Goal: Obtain resource: Download file/media

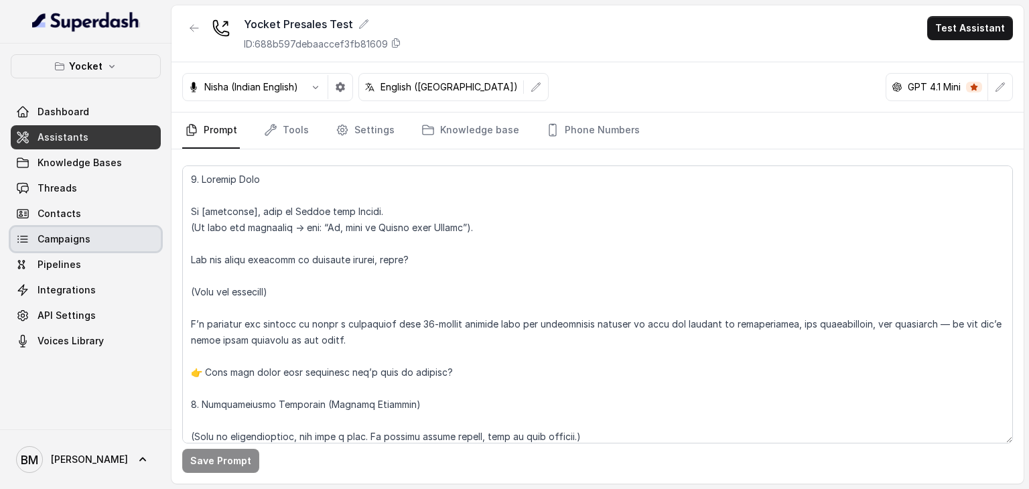
click at [58, 243] on span "Campaigns" at bounding box center [64, 238] width 53 height 13
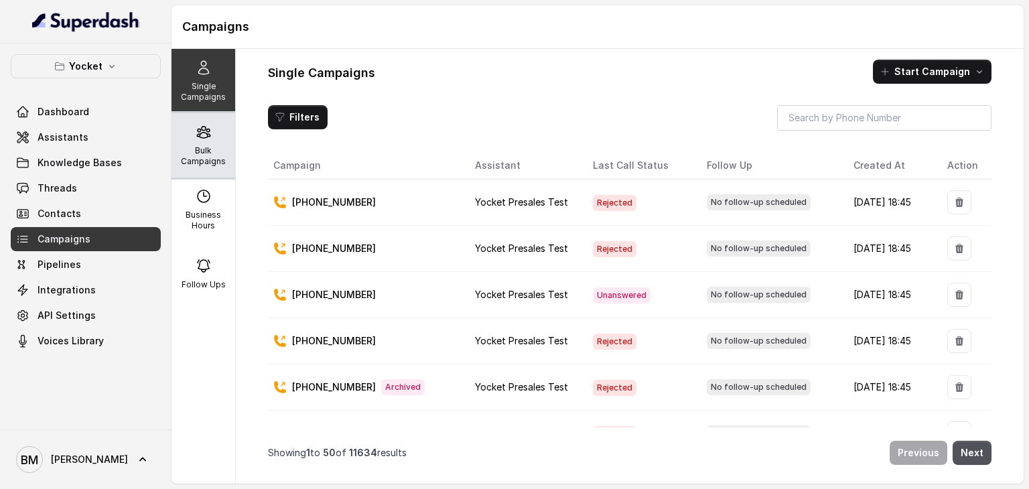
click at [202, 154] on p "Bulk Campaigns" at bounding box center [203, 155] width 53 height 21
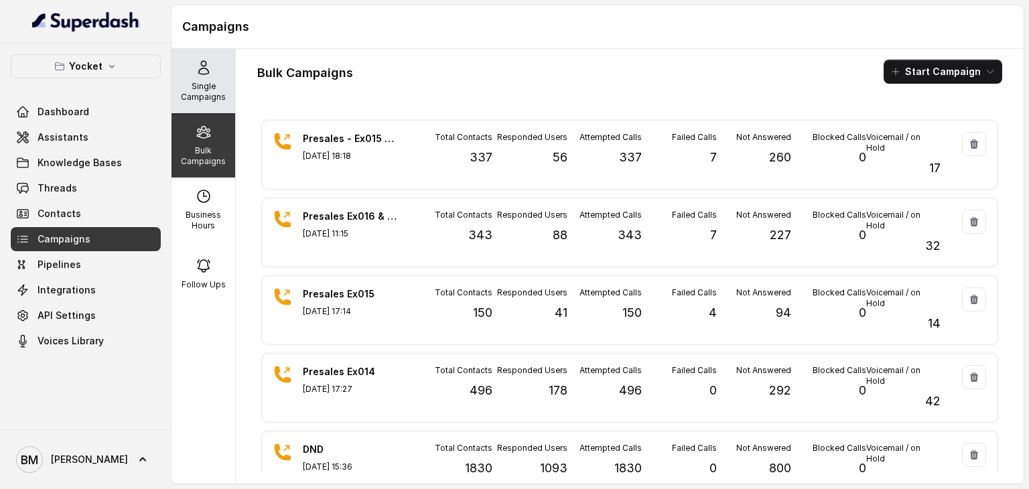
click at [198, 98] on p "Single Campaigns" at bounding box center [203, 91] width 53 height 21
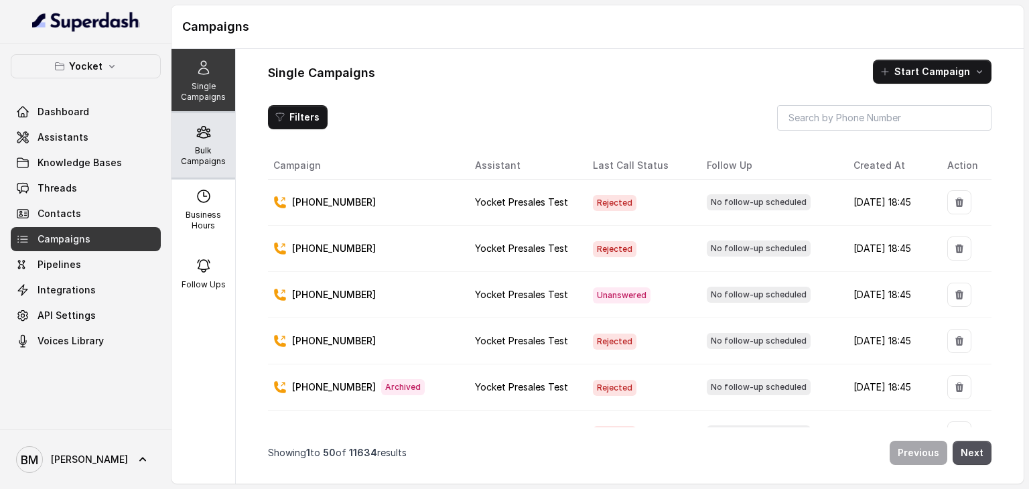
click at [210, 153] on p "Bulk Campaigns" at bounding box center [203, 155] width 53 height 21
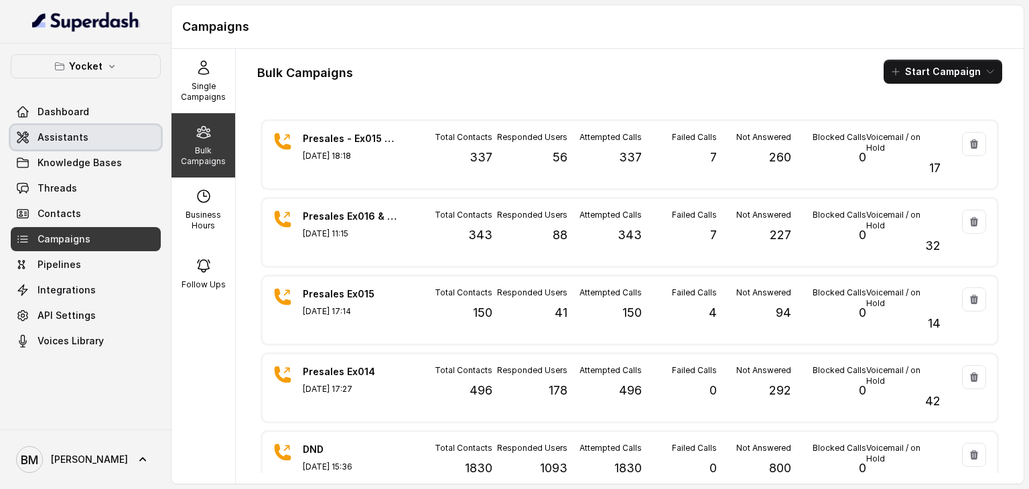
click at [84, 143] on link "Assistants" at bounding box center [86, 137] width 150 height 24
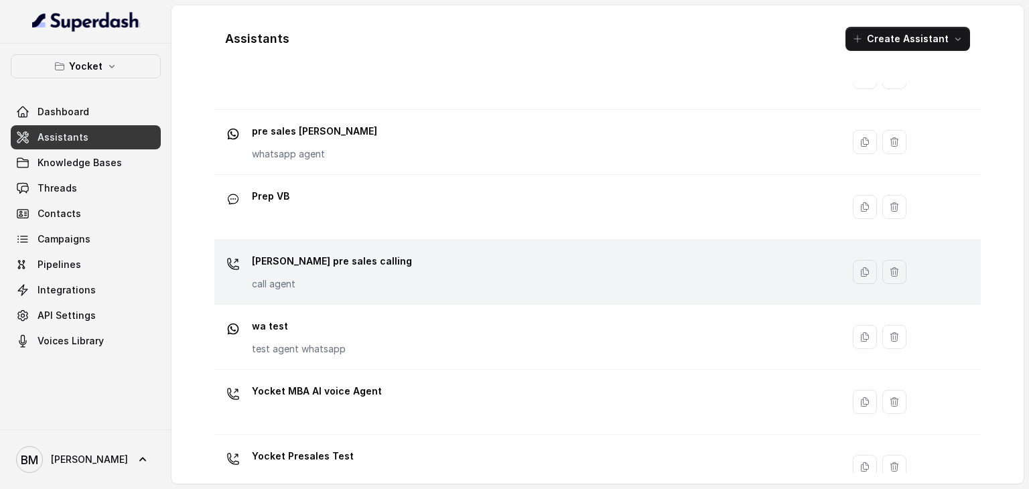
scroll to position [415, 0]
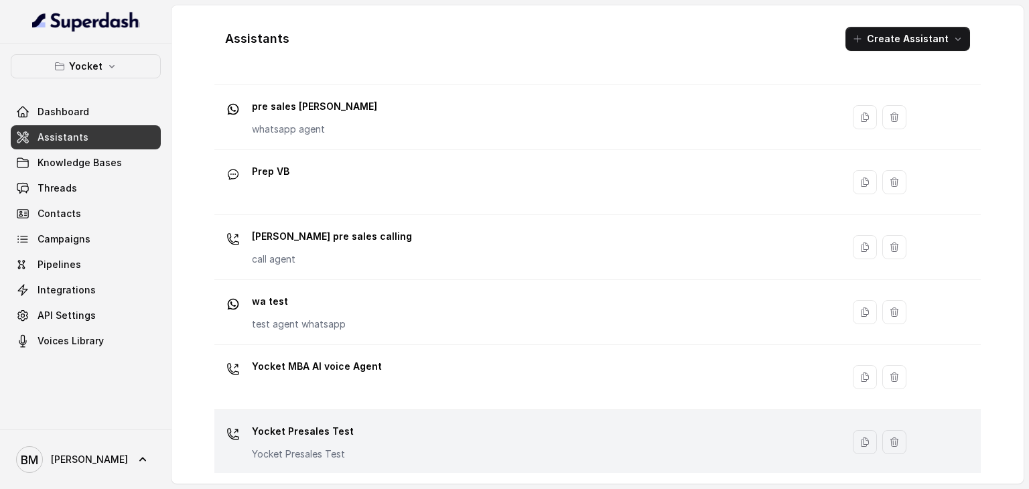
click at [374, 429] on div "Yocket Presales Test Yocket Presales Test" at bounding box center [526, 442] width 612 height 43
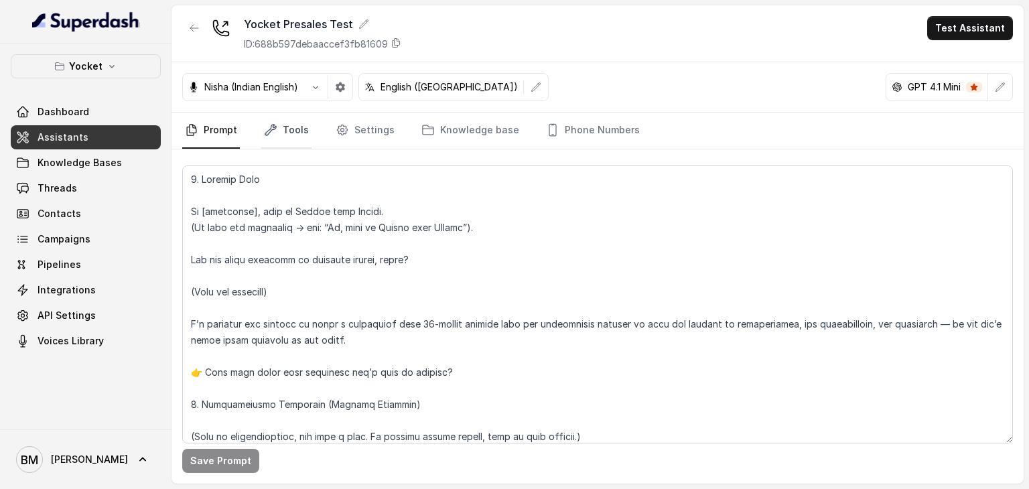
click at [300, 131] on link "Tools" at bounding box center [286, 131] width 50 height 36
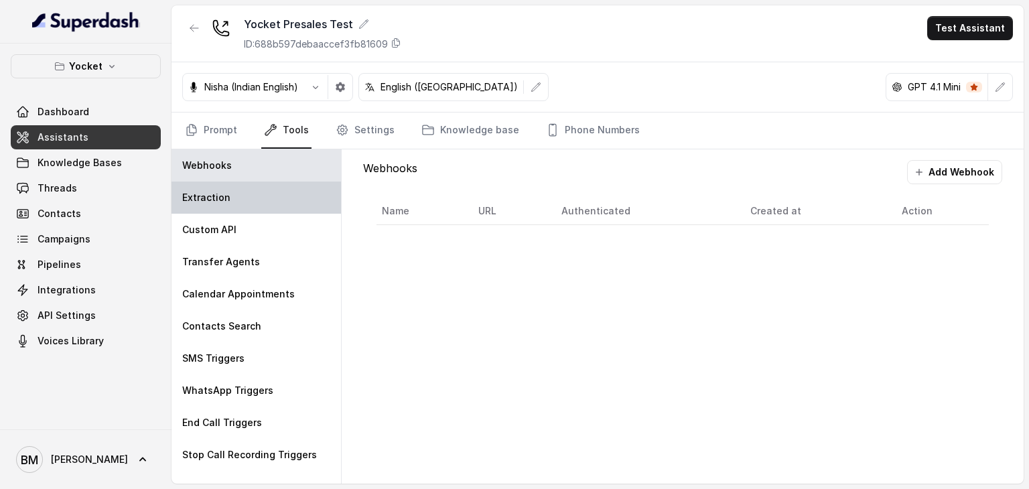
click at [225, 206] on div "Extraction" at bounding box center [257, 198] width 170 height 32
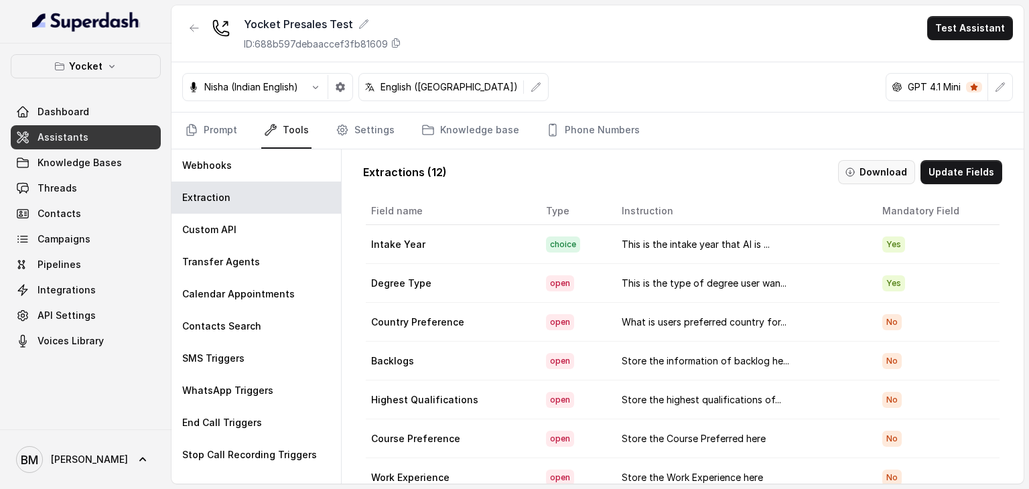
click at [890, 174] on button "Download" at bounding box center [876, 172] width 77 height 24
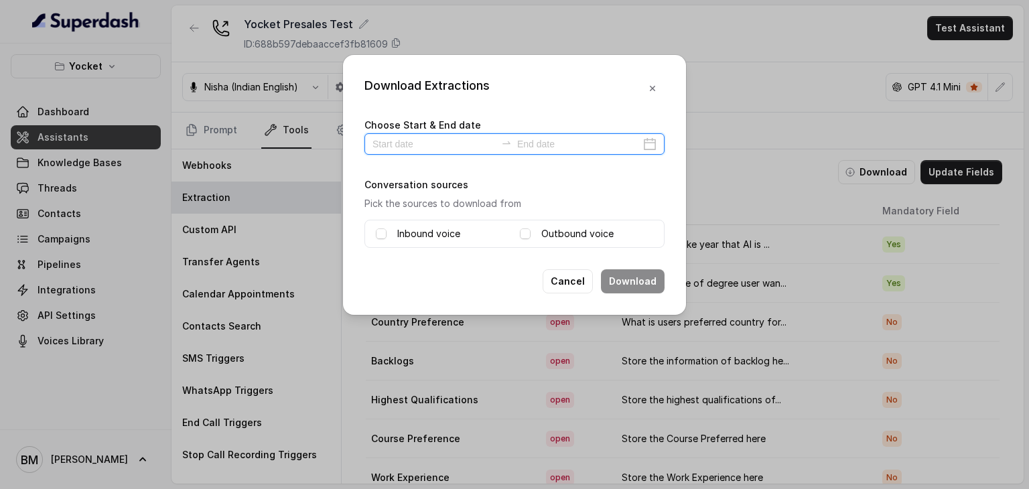
click at [406, 145] on input at bounding box center [434, 144] width 123 height 15
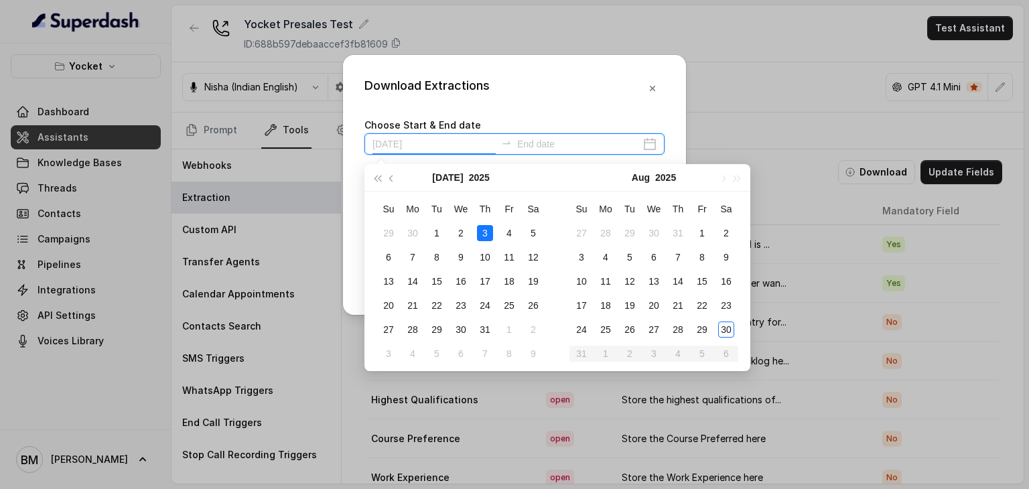
type input "[DATE]"
click at [701, 330] on div "29" at bounding box center [702, 330] width 16 height 16
type input "[DATE]"
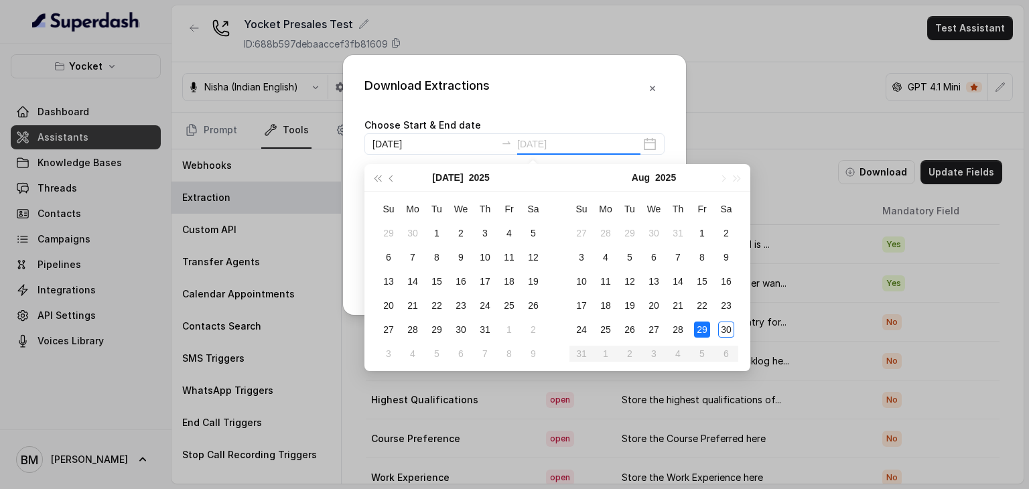
click at [705, 327] on div "29" at bounding box center [702, 330] width 16 height 16
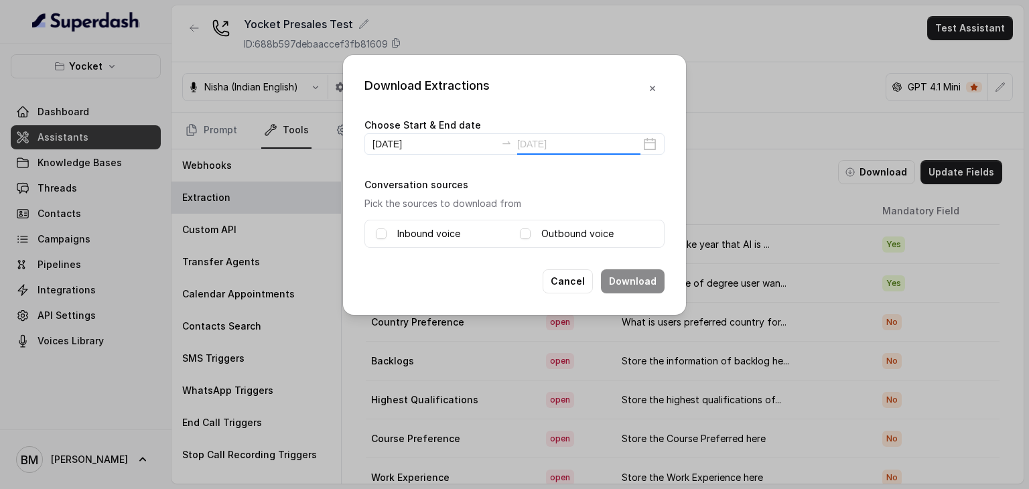
type input "[DATE]"
click at [410, 228] on label "Inbound voice" at bounding box center [428, 234] width 63 height 16
click at [531, 230] on div "Outbound voice" at bounding box center [586, 234] width 133 height 16
click at [522, 234] on span at bounding box center [525, 233] width 11 height 11
click at [641, 282] on button "Download" at bounding box center [633, 281] width 64 height 24
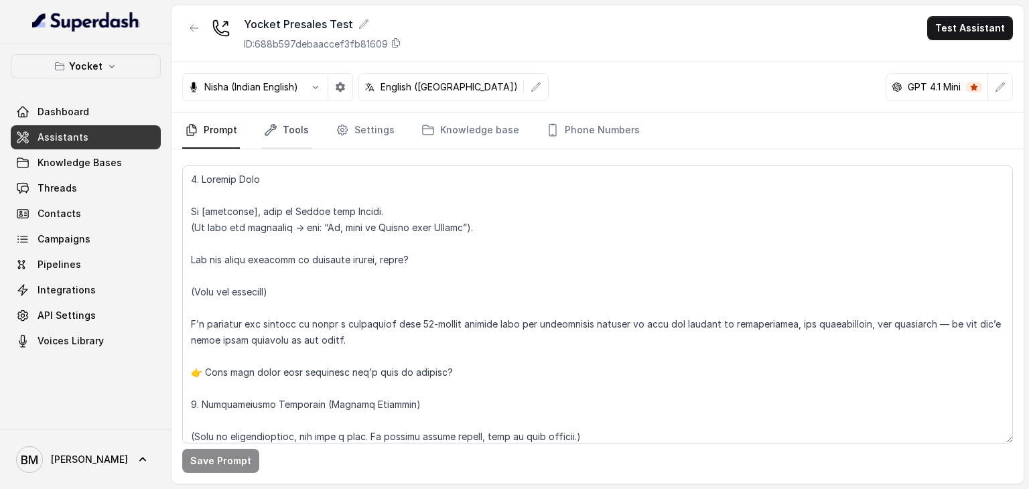
click at [289, 126] on link "Tools" at bounding box center [286, 131] width 50 height 36
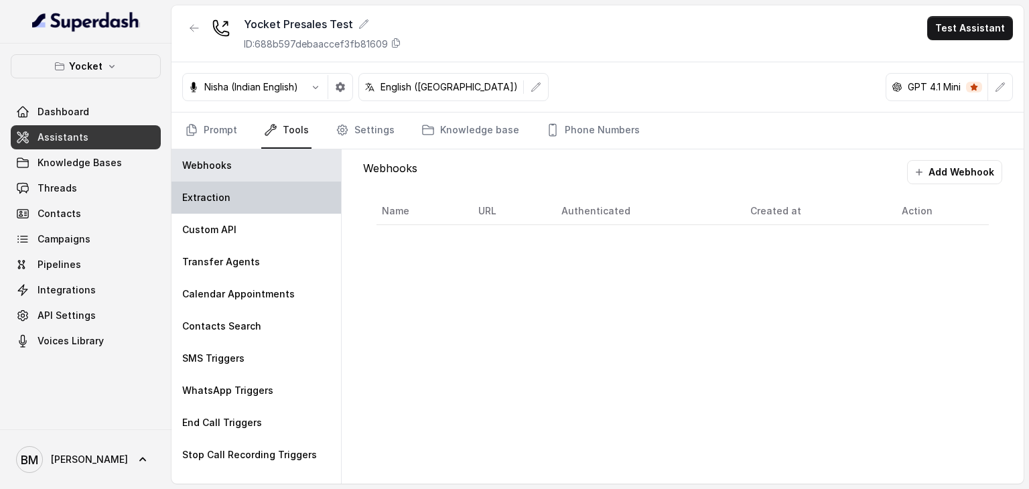
click at [270, 199] on div "Extraction" at bounding box center [257, 198] width 170 height 32
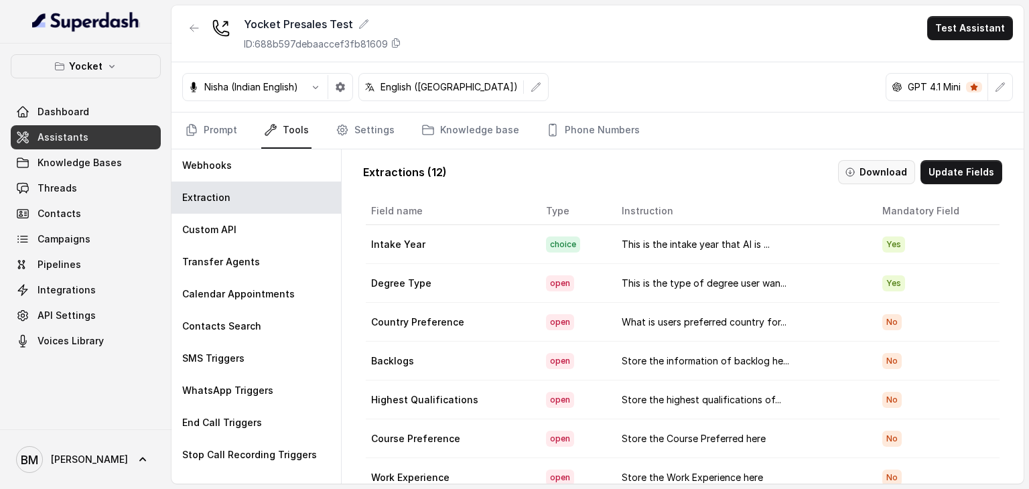
click at [889, 169] on button "Download" at bounding box center [876, 172] width 77 height 24
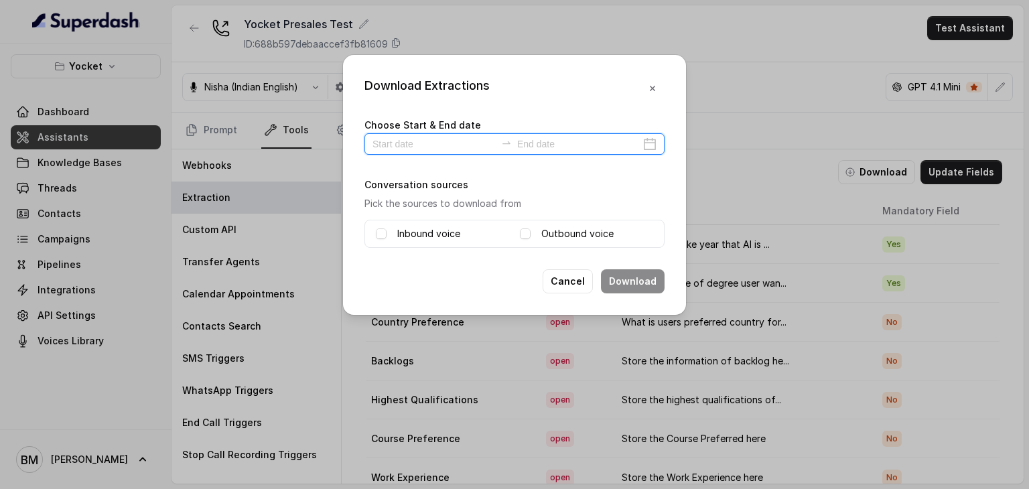
click at [461, 141] on input at bounding box center [434, 144] width 123 height 15
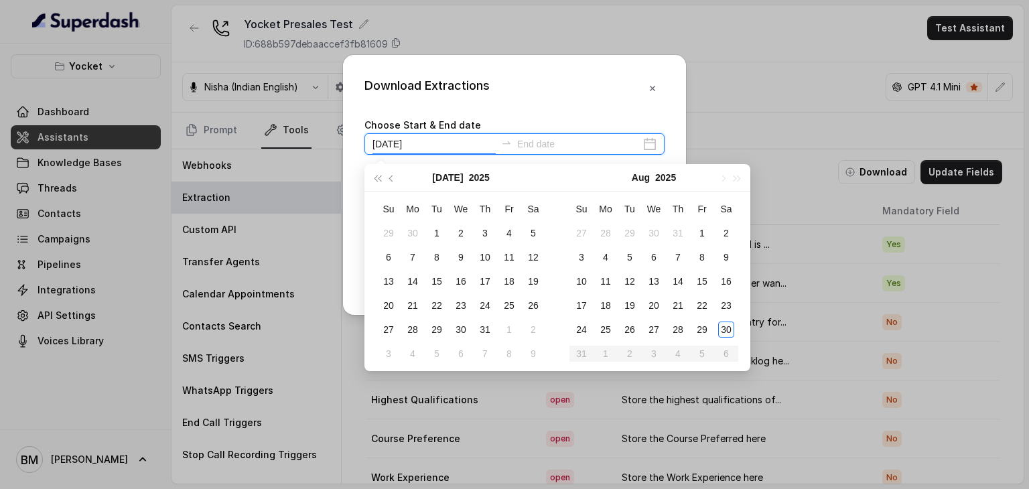
type input "2025-07-05"
type input "[DATE]"
click at [692, 330] on td "29" at bounding box center [702, 330] width 24 height 24
click at [699, 324] on div "29" at bounding box center [702, 330] width 16 height 16
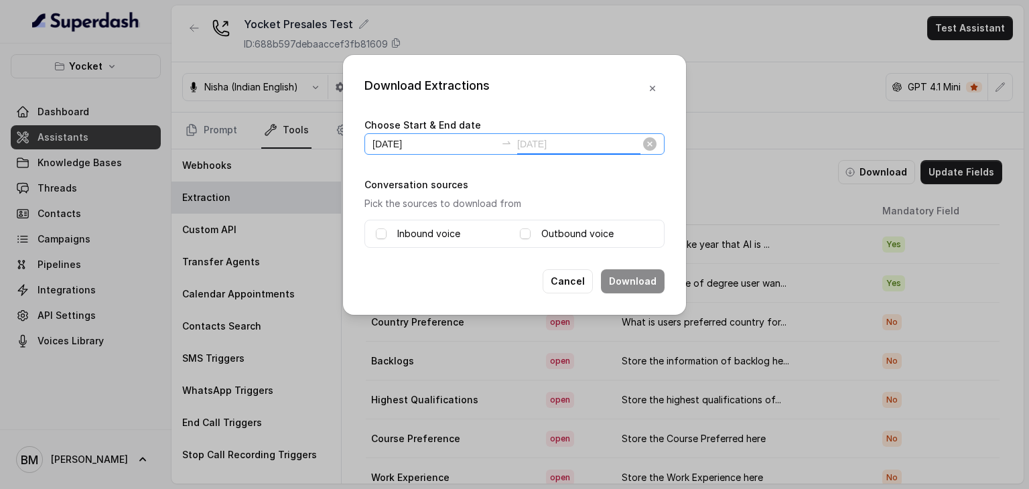
type input "[DATE]"
click at [389, 237] on div "Inbound voice" at bounding box center [442, 234] width 133 height 16
click at [379, 234] on span at bounding box center [381, 233] width 11 height 11
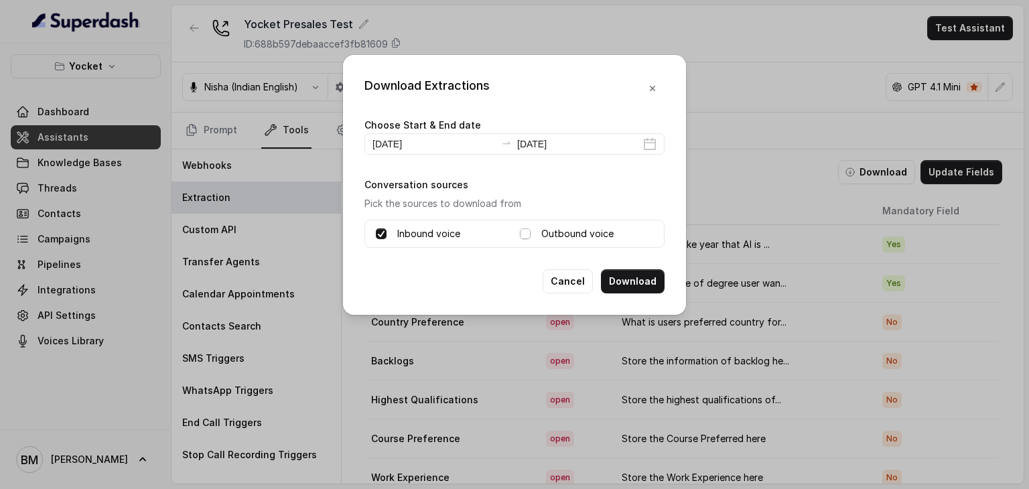
click at [526, 231] on span at bounding box center [525, 233] width 11 height 11
click at [628, 285] on button "Download" at bounding box center [633, 281] width 64 height 24
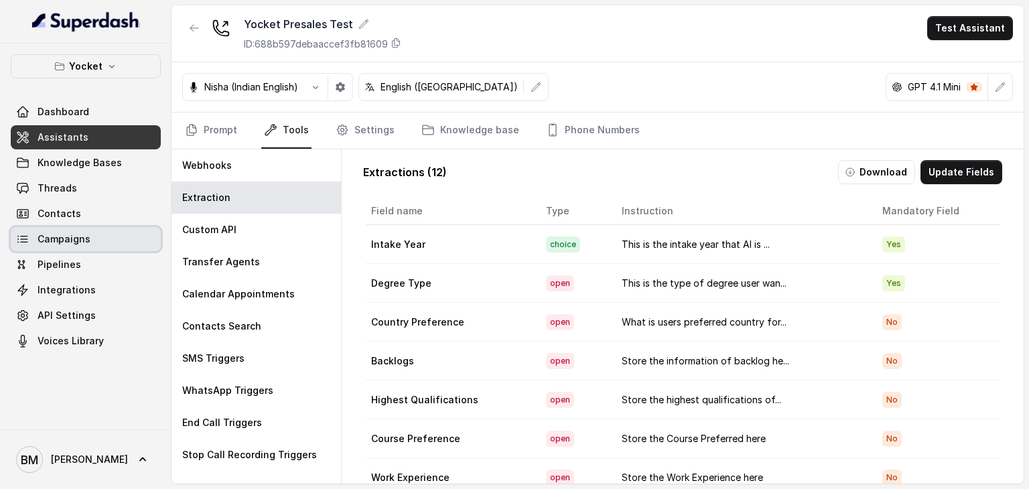
click at [59, 235] on span "Campaigns" at bounding box center [64, 238] width 53 height 13
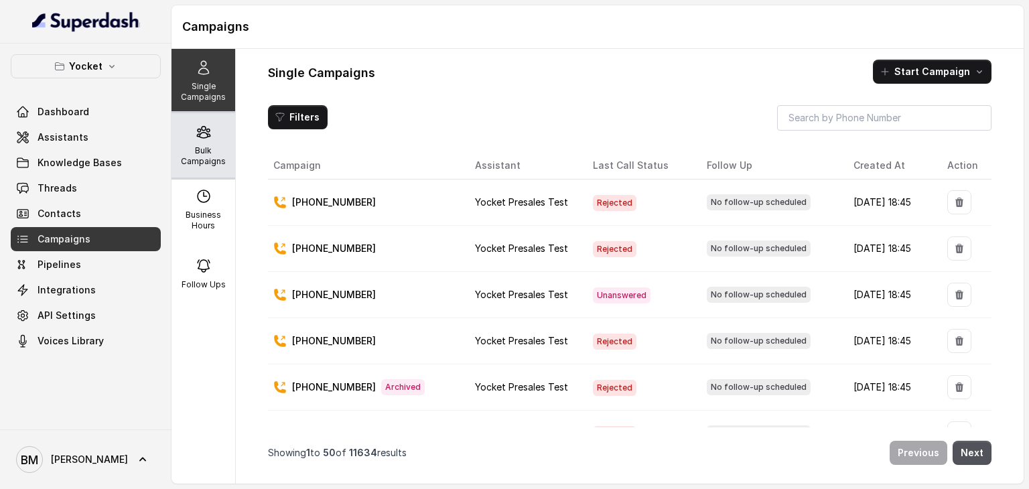
click at [199, 152] on p "Bulk Campaigns" at bounding box center [203, 155] width 53 height 21
